Goal: Book appointment/travel/reservation

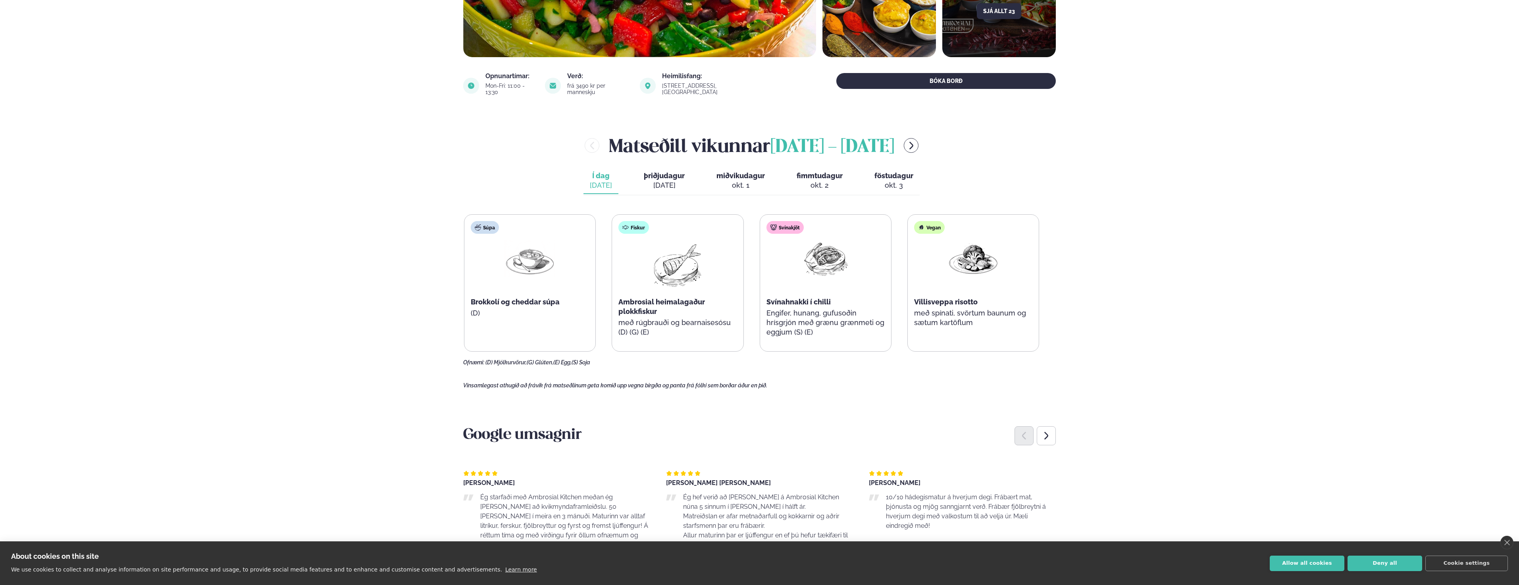
scroll to position [238, 0]
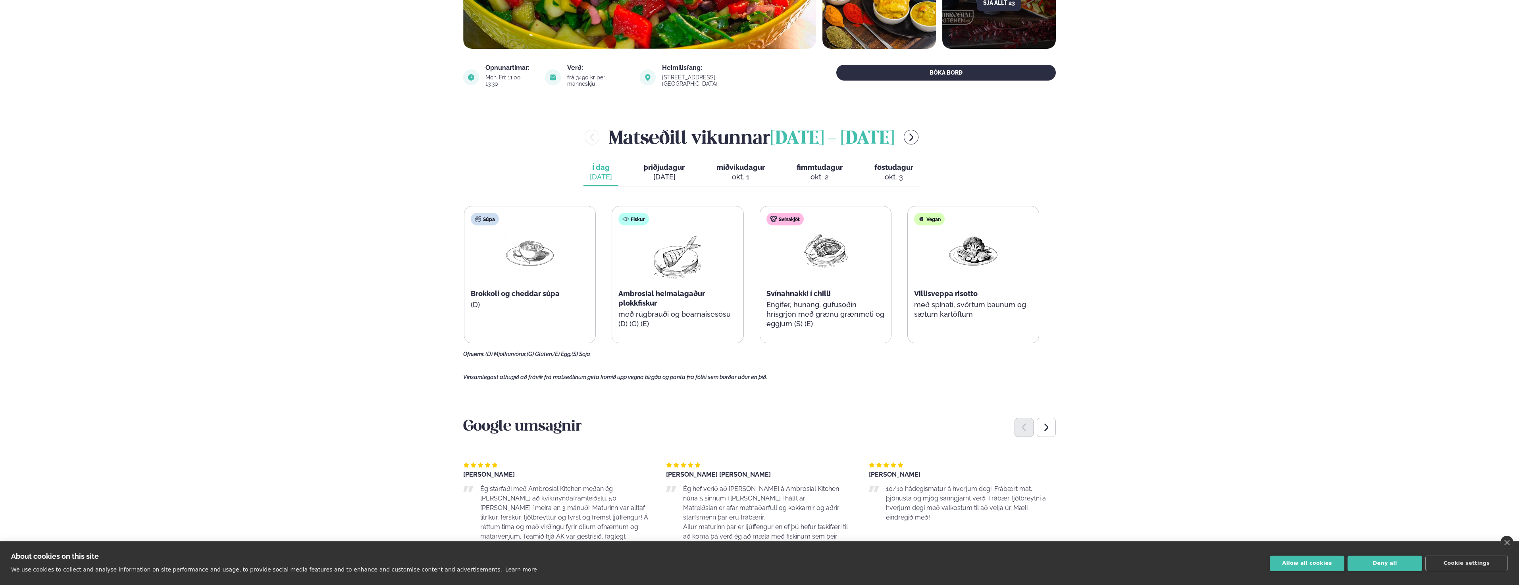
click at [657, 172] on div "[DATE]" at bounding box center [664, 177] width 41 height 10
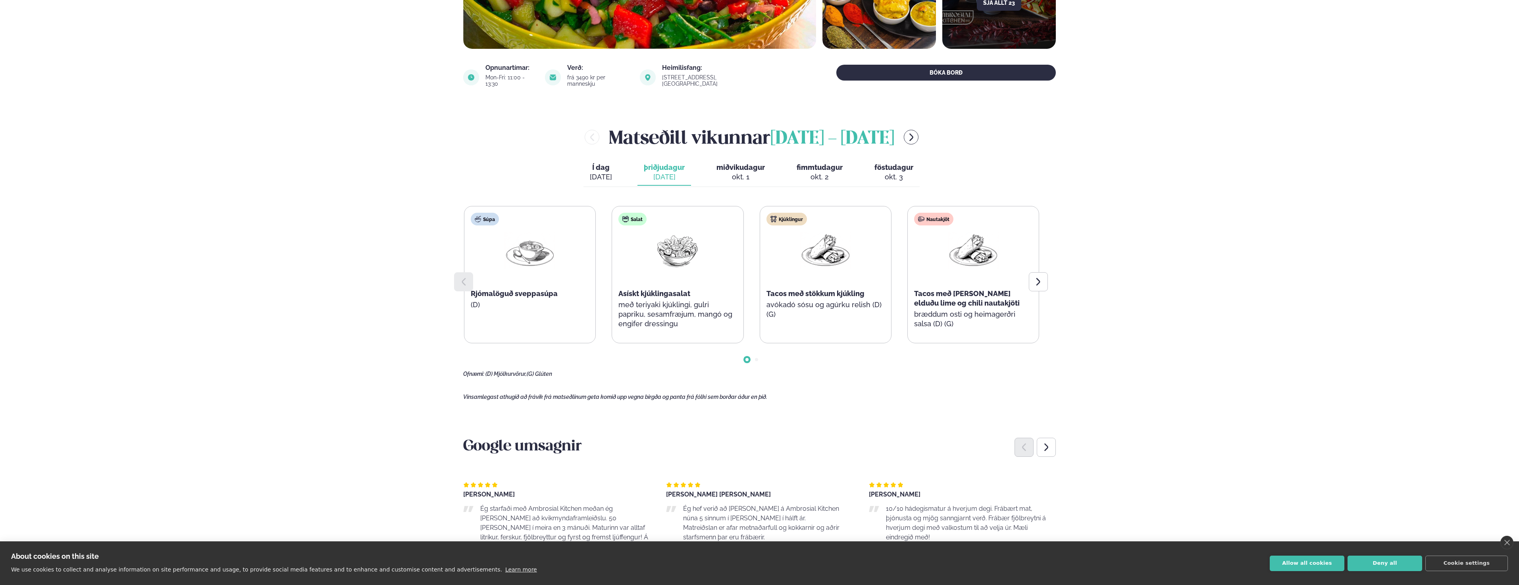
click at [747, 164] on span "miðvikudagur" at bounding box center [741, 167] width 48 height 8
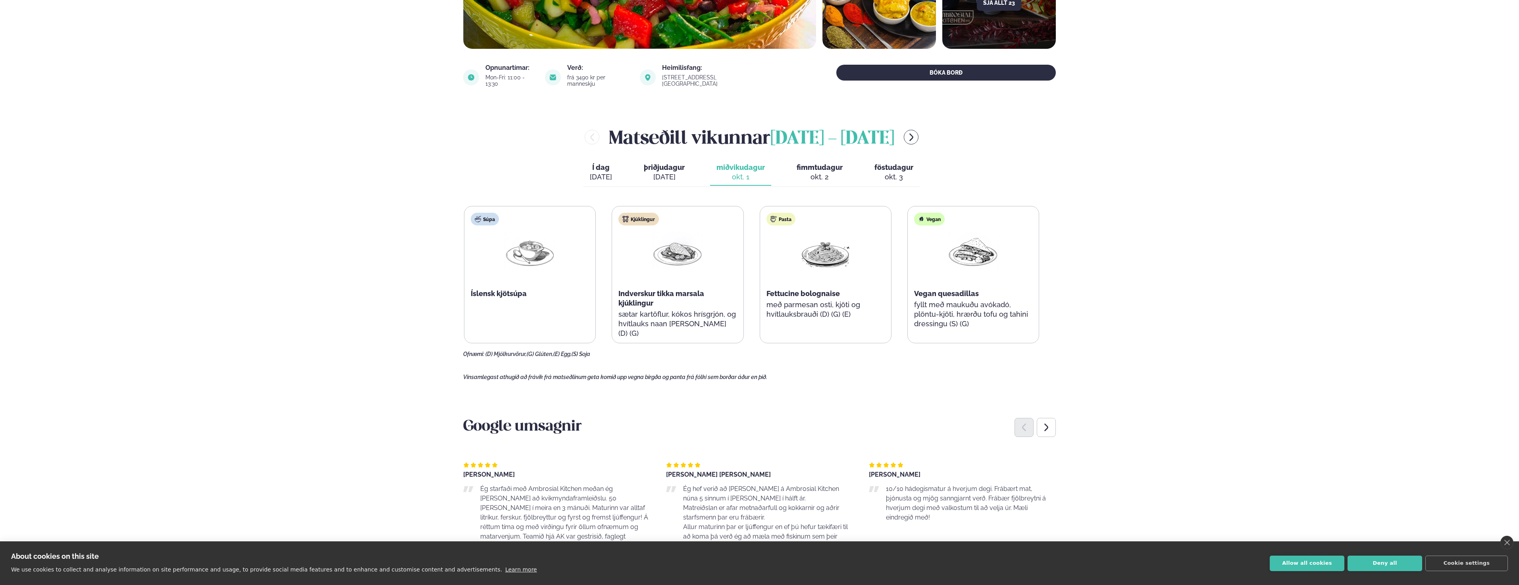
click at [828, 166] on button "fimmtudagur fim. okt. 2" at bounding box center [820, 173] width 59 height 26
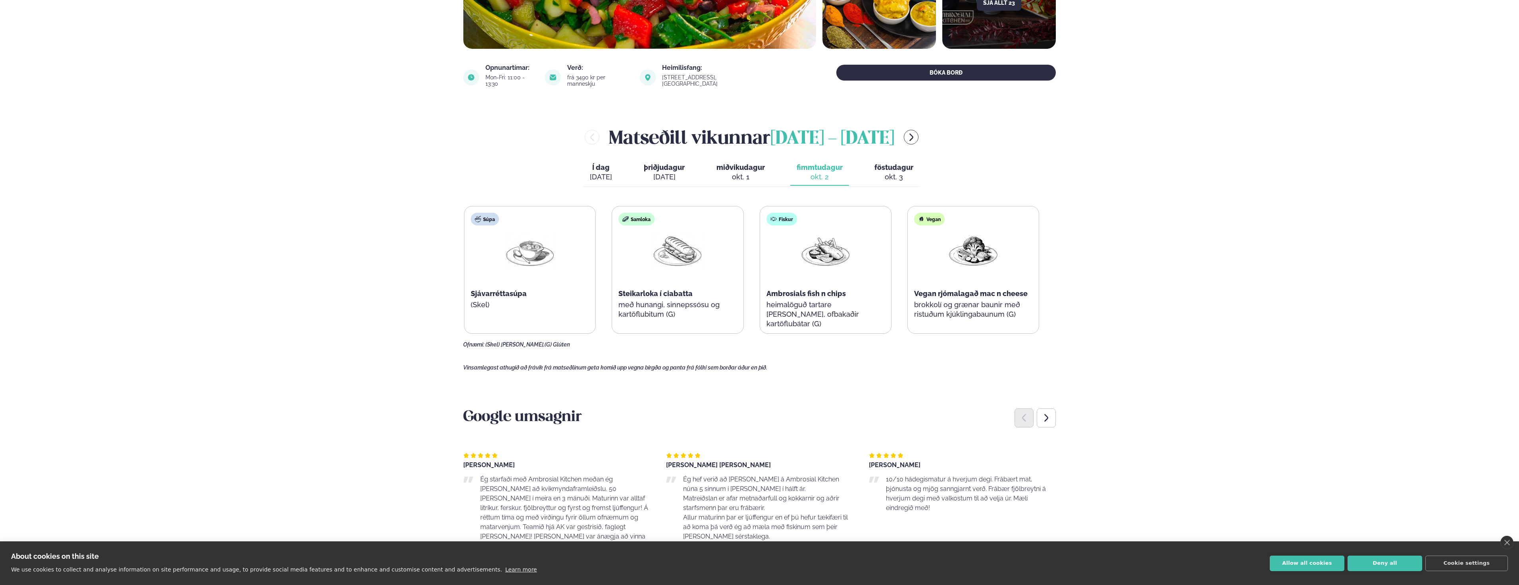
click at [897, 166] on button "föstudagur fös. okt. 3" at bounding box center [894, 173] width 52 height 26
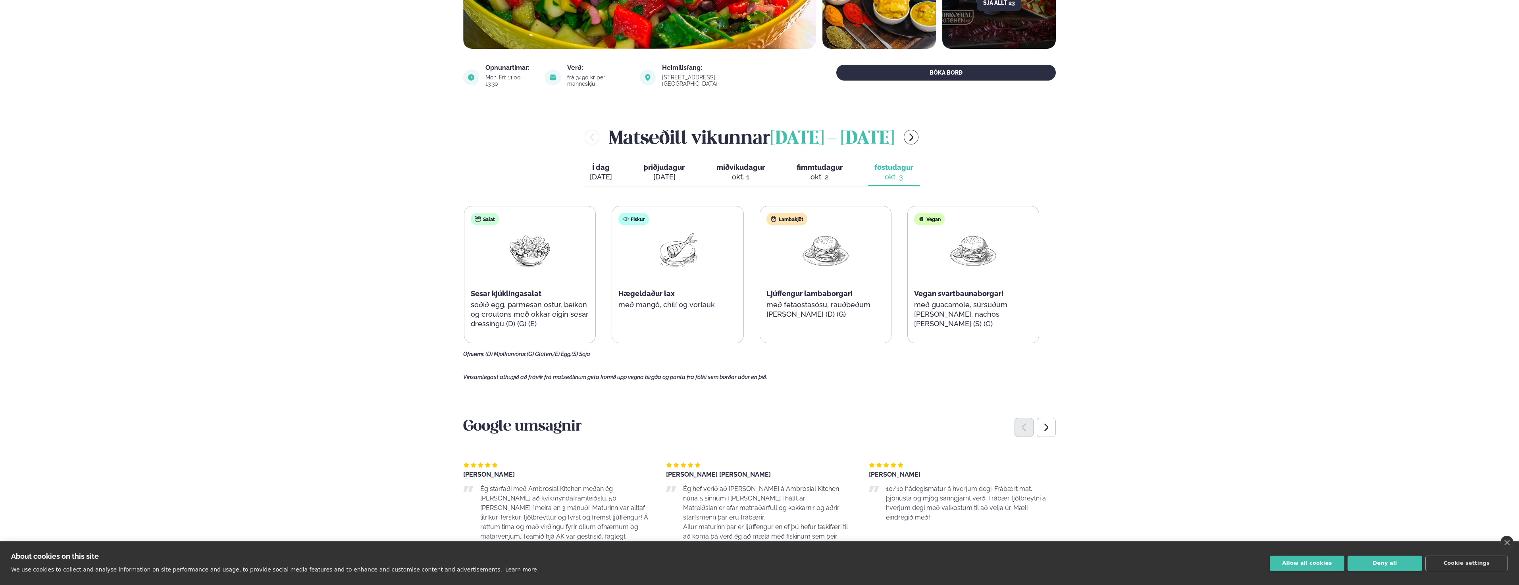
click at [656, 172] on div "[DATE]" at bounding box center [664, 177] width 41 height 10
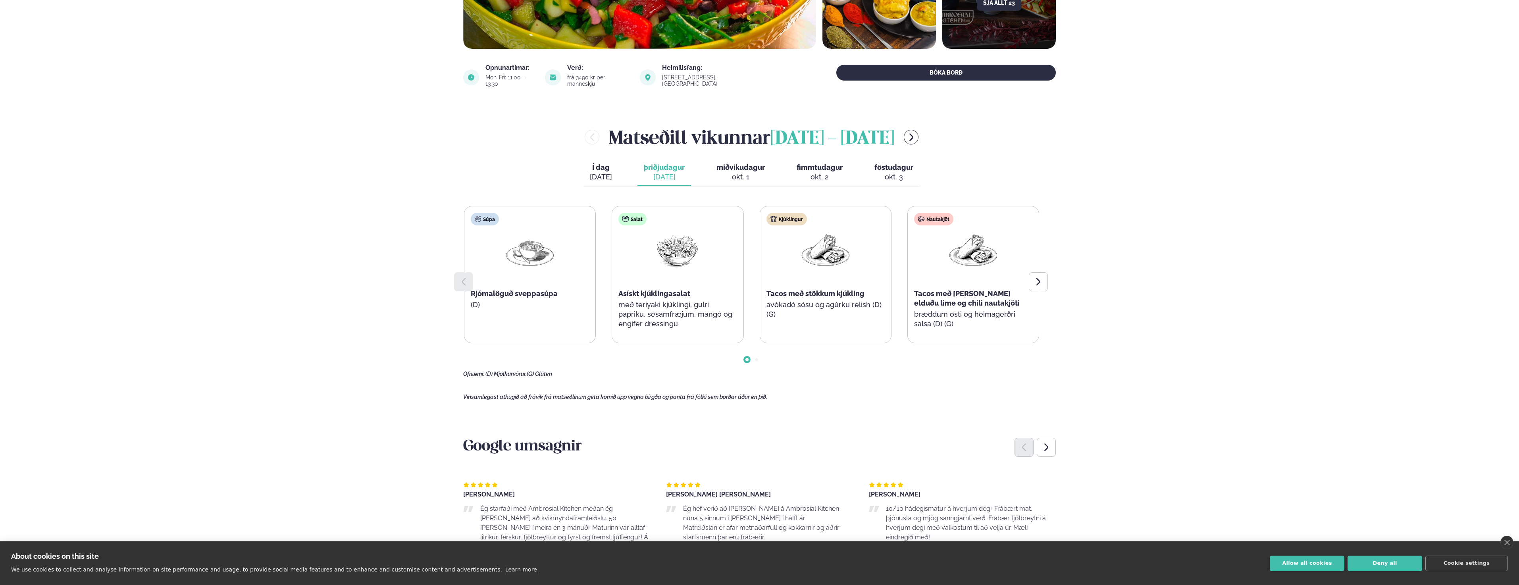
click at [740, 166] on button "miðvikudagur mið. okt. 1" at bounding box center [740, 173] width 61 height 26
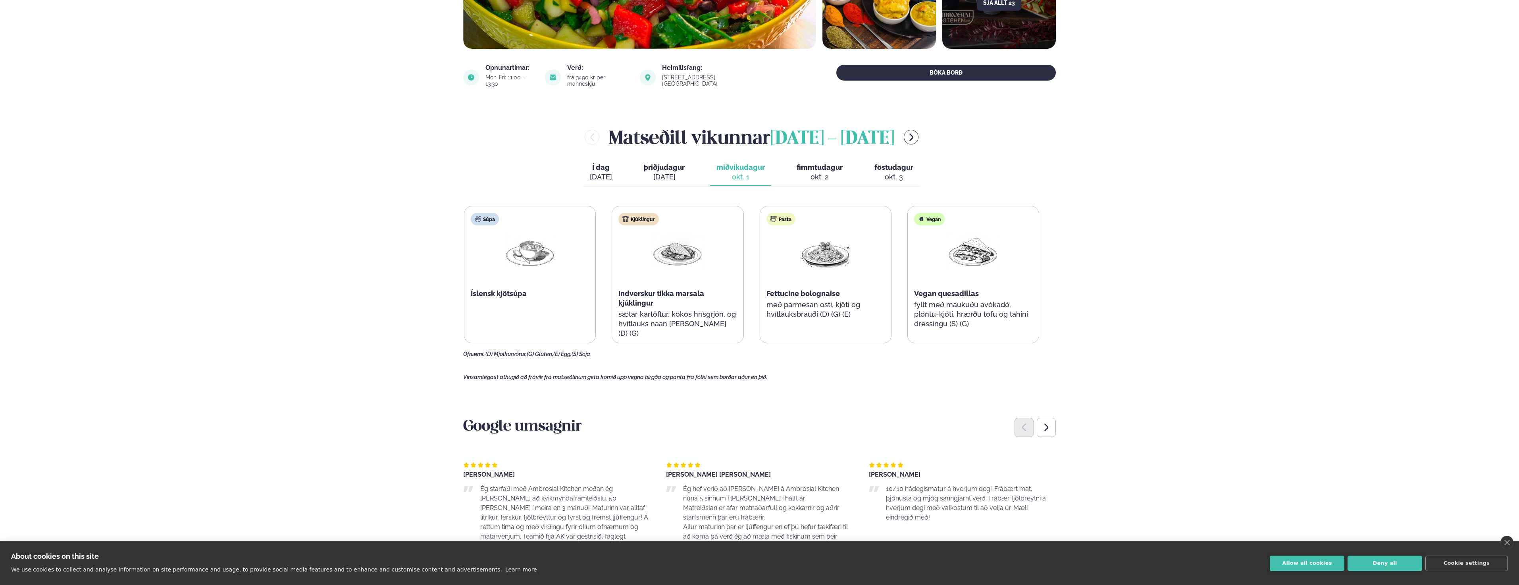
click at [808, 172] on div "okt. 2" at bounding box center [820, 177] width 46 height 10
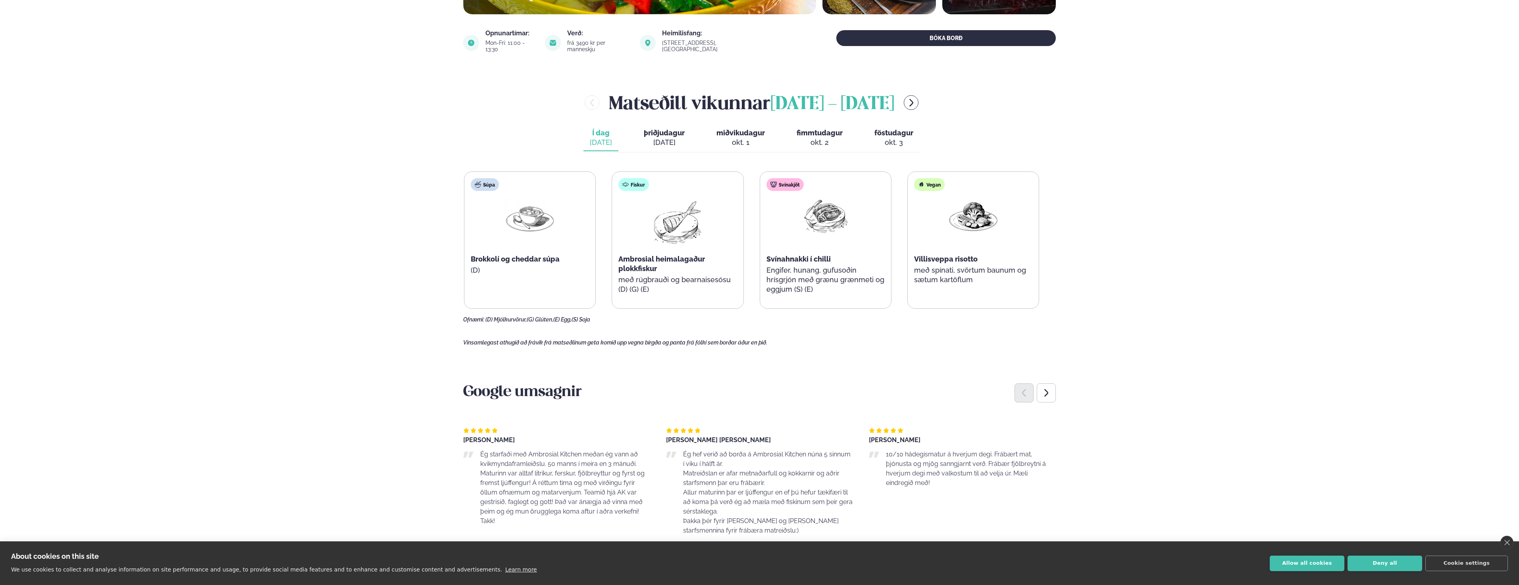
scroll to position [278, 0]
